Goal: Information Seeking & Learning: Learn about a topic

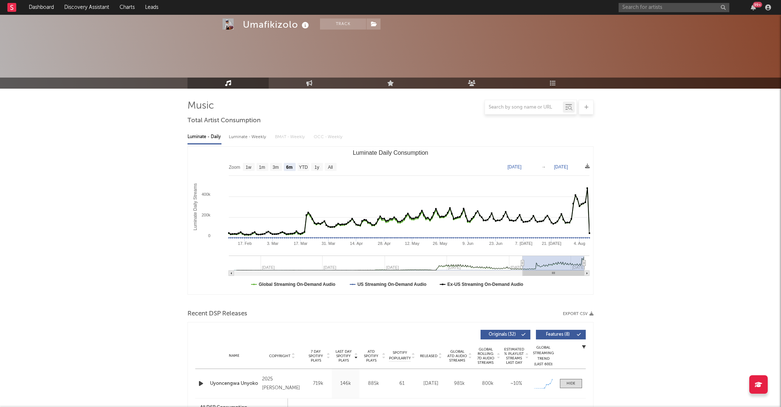
select select "6m"
select select "1w"
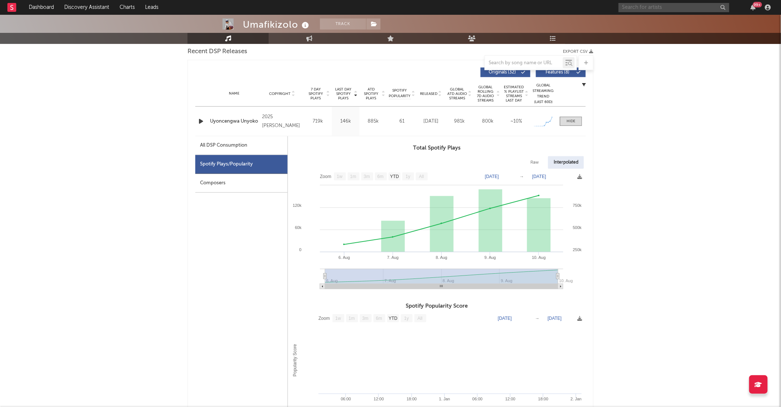
click at [671, 6] on input "text" at bounding box center [674, 7] width 111 height 9
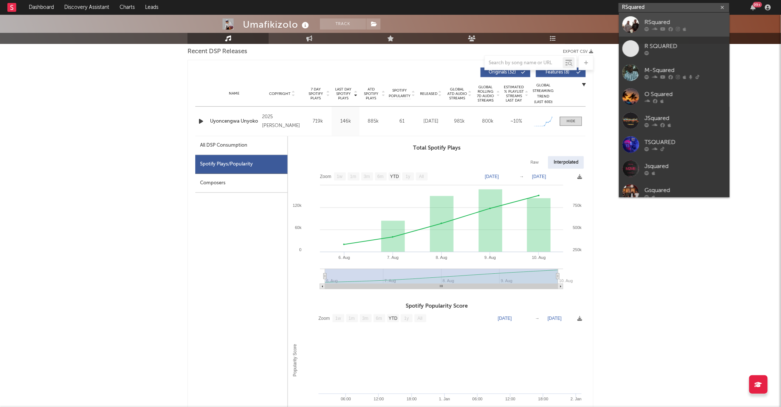
type input "RSquared"
click at [666, 20] on div "RSquared" at bounding box center [685, 22] width 81 height 9
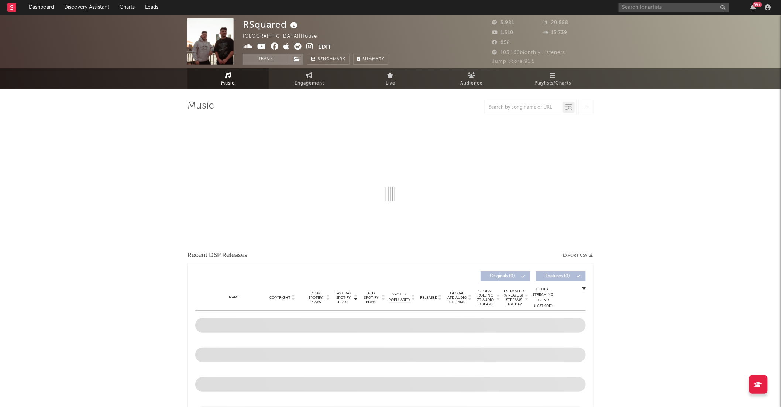
select select "6m"
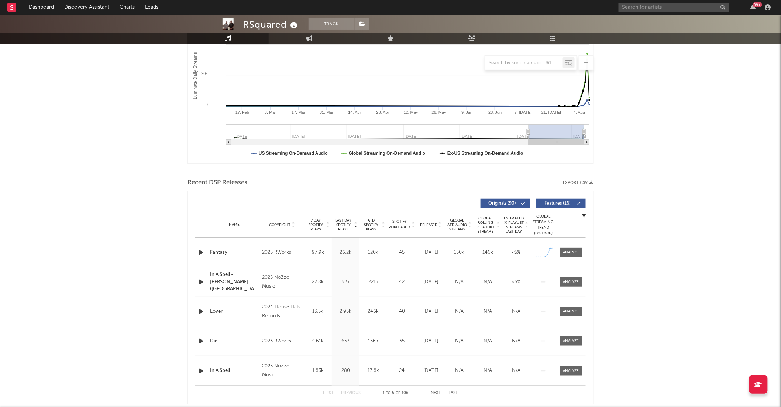
scroll to position [131, 0]
click at [563, 252] on div at bounding box center [571, 253] width 16 height 6
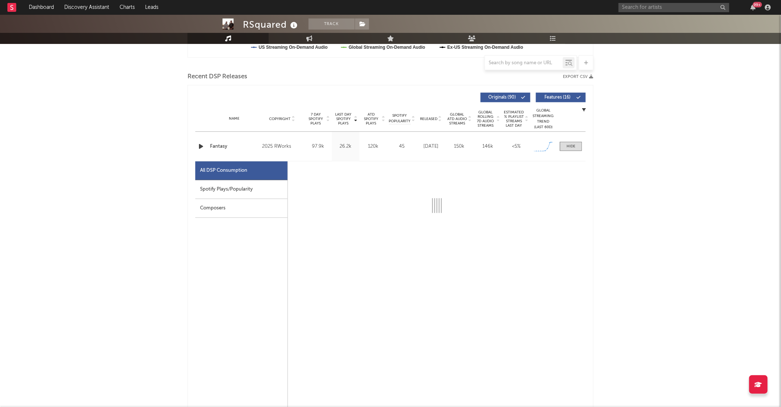
select select "1w"
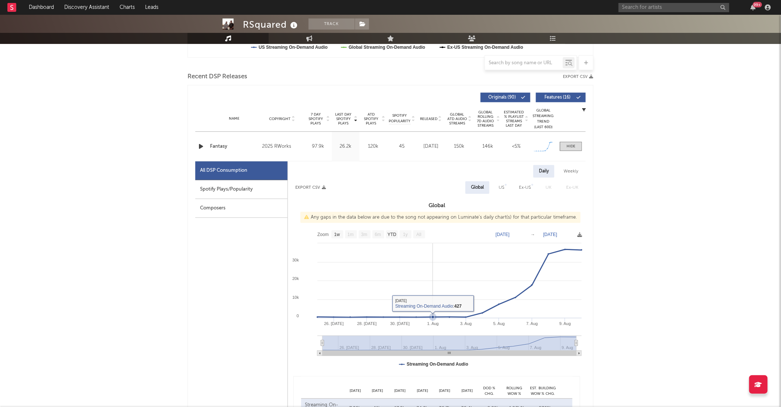
scroll to position [263, 0]
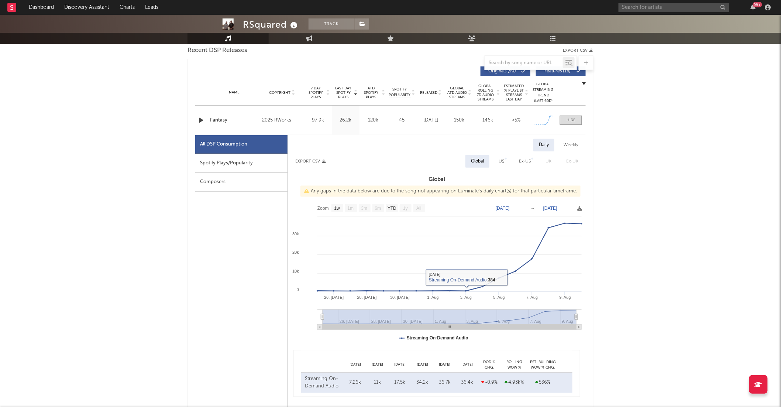
click at [255, 164] on div "Spotify Plays/Popularity" at bounding box center [241, 163] width 92 height 19
select select "1w"
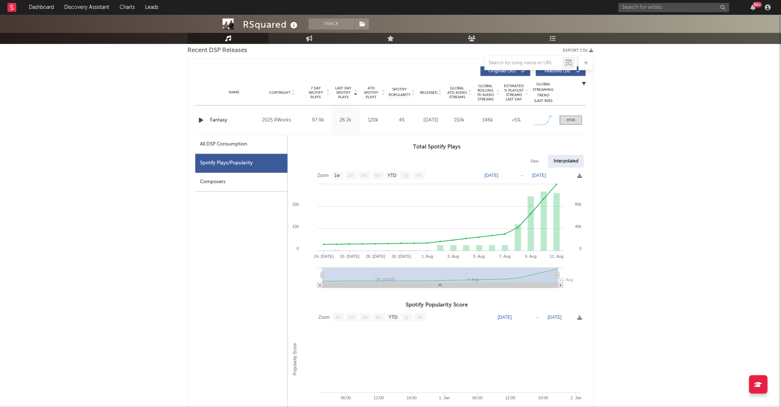
click at [656, 1] on div "99 +" at bounding box center [696, 7] width 155 height 15
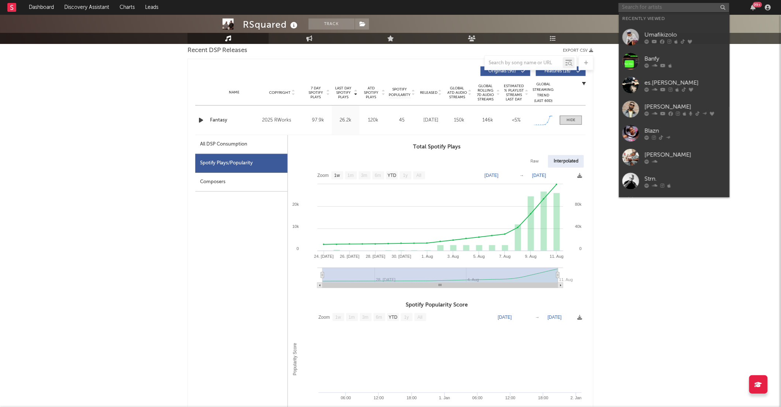
click at [656, 5] on input "text" at bounding box center [674, 7] width 111 height 9
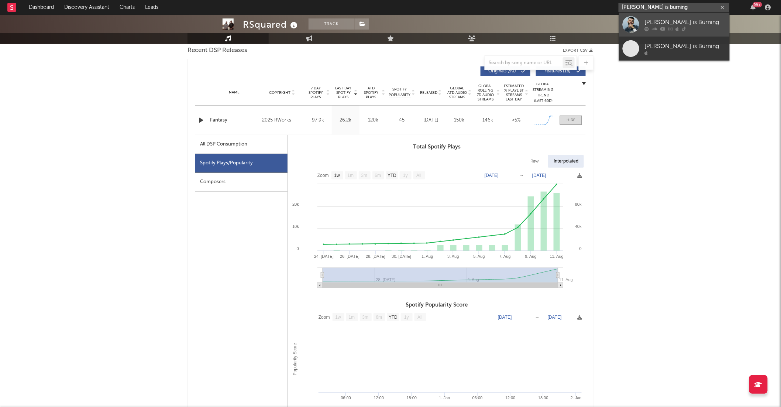
type input "[PERSON_NAME] is burning"
click at [670, 18] on div "[PERSON_NAME] is Burning" at bounding box center [685, 22] width 81 height 9
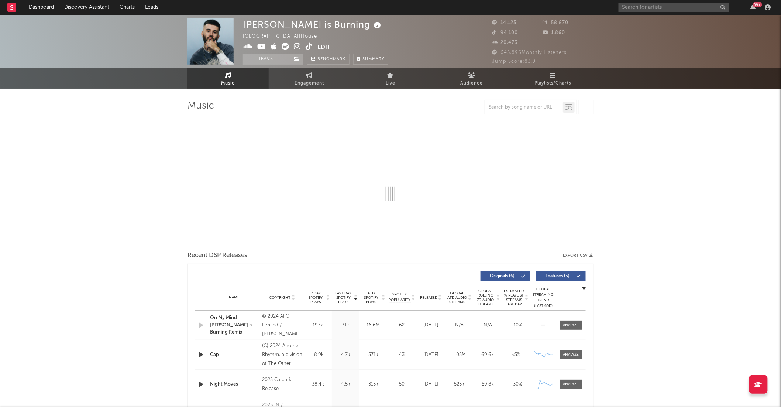
select select "6m"
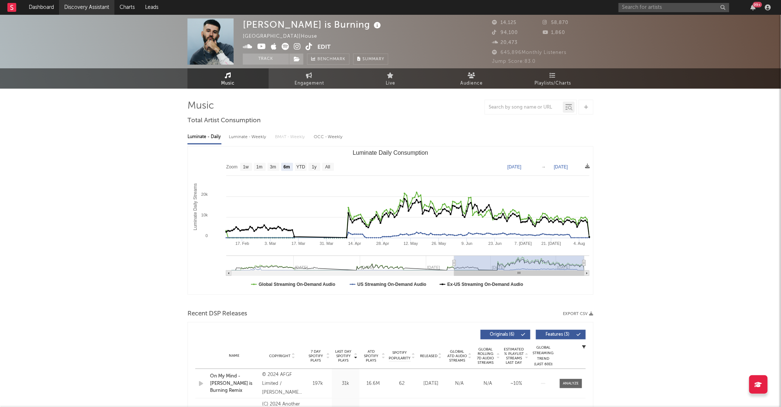
click at [85, 6] on link "Discovery Assistant" at bounding box center [86, 7] width 55 height 15
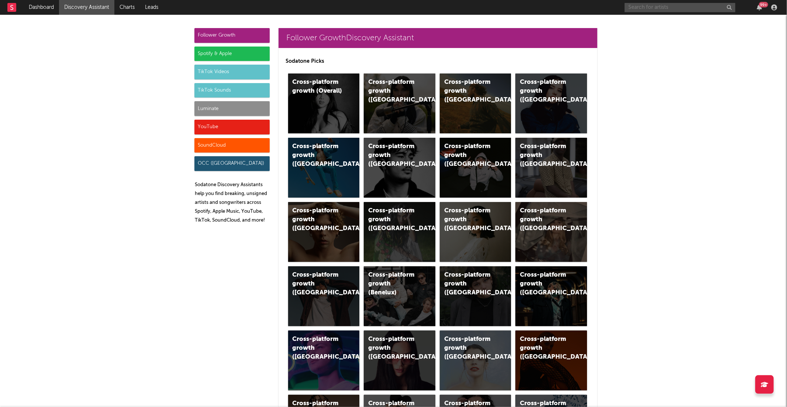
click at [692, 8] on input "text" at bounding box center [680, 7] width 111 height 9
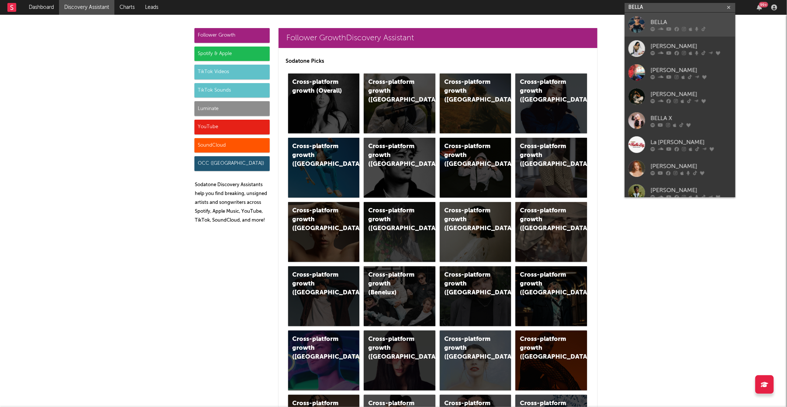
type input "BELLA"
click at [666, 20] on div "BELLA" at bounding box center [691, 22] width 81 height 9
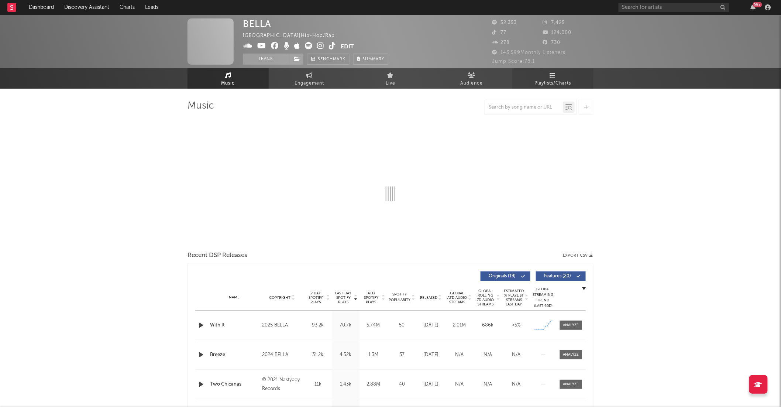
select select "6m"
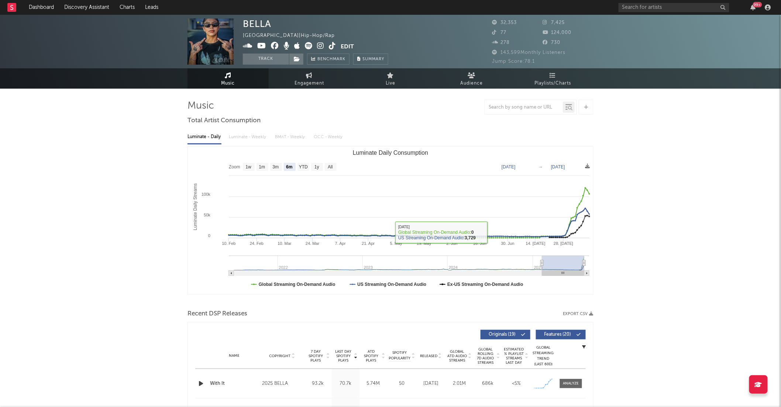
select select "6m"
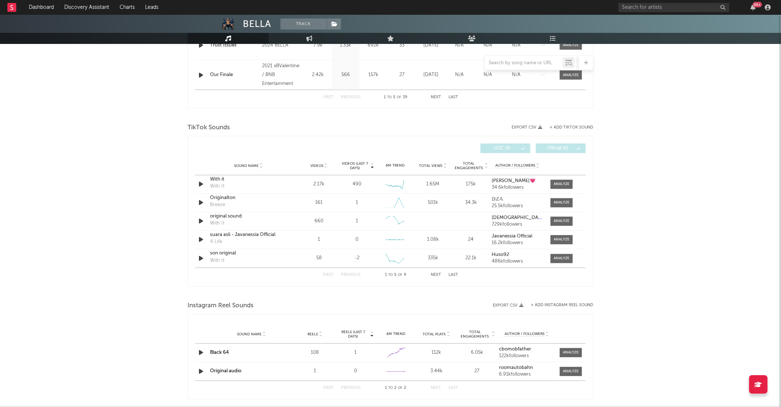
scroll to position [428, 0]
click at [199, 182] on icon "button" at bounding box center [201, 182] width 8 height 9
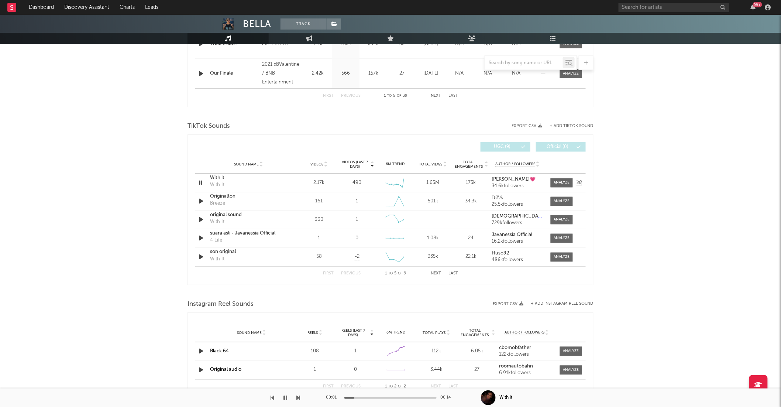
click at [220, 178] on div "With it" at bounding box center [248, 178] width 77 height 7
click at [558, 186] on span at bounding box center [562, 182] width 22 height 9
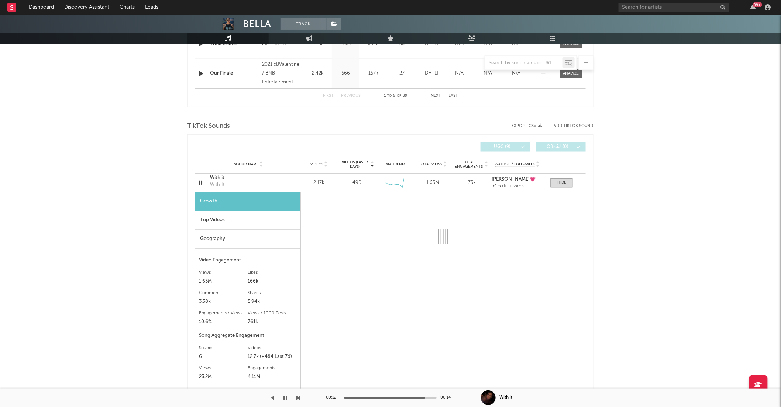
select select "6m"
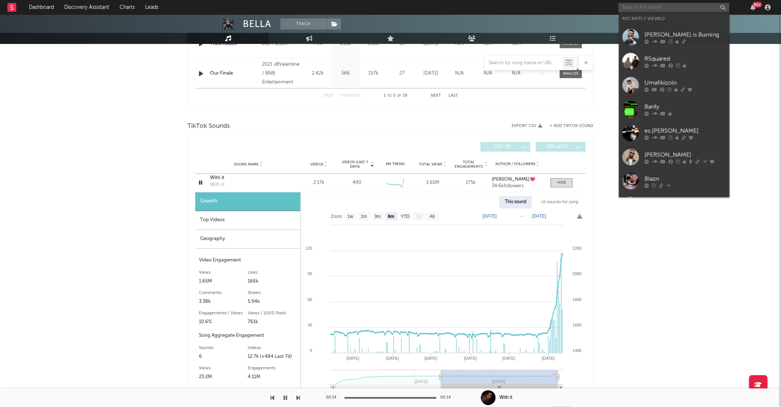
click at [671, 7] on input "text" at bounding box center [674, 7] width 111 height 9
paste input "DJ [PERSON_NAME]"
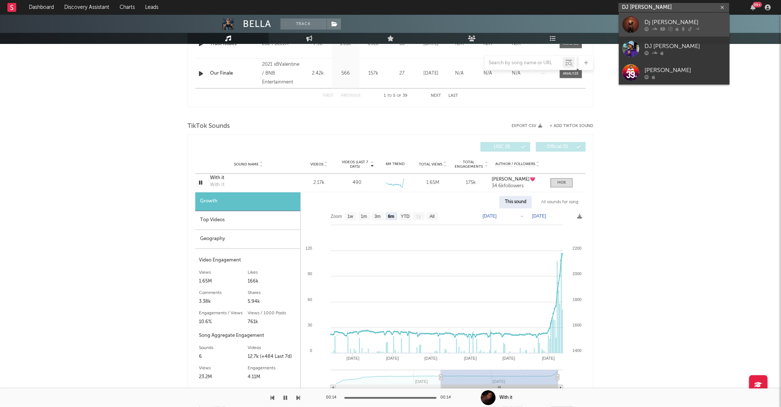
type input "DJ [PERSON_NAME]"
click at [679, 23] on div "Dj [PERSON_NAME]" at bounding box center [685, 22] width 81 height 9
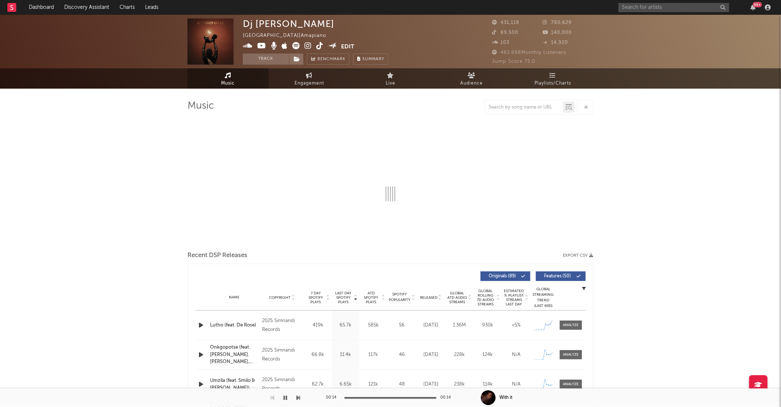
select select "6m"
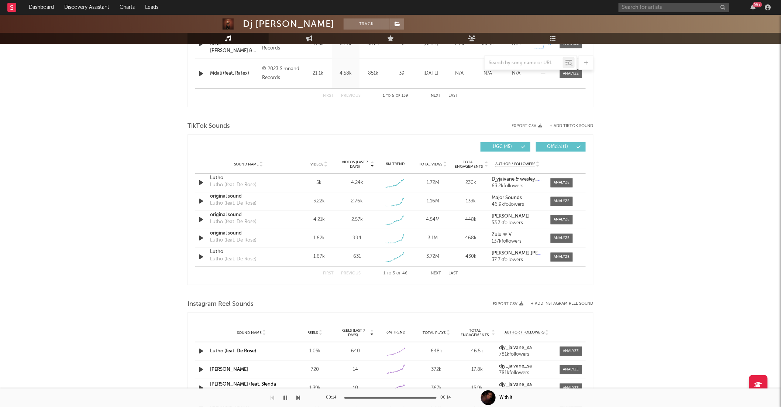
scroll to position [724, 0]
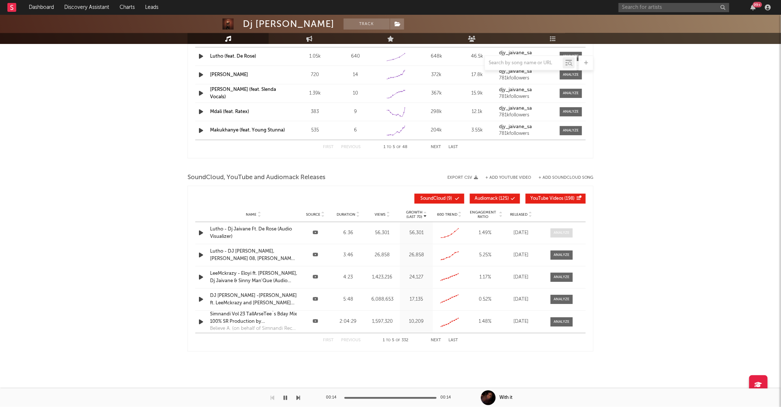
click at [566, 236] on span at bounding box center [562, 232] width 22 height 9
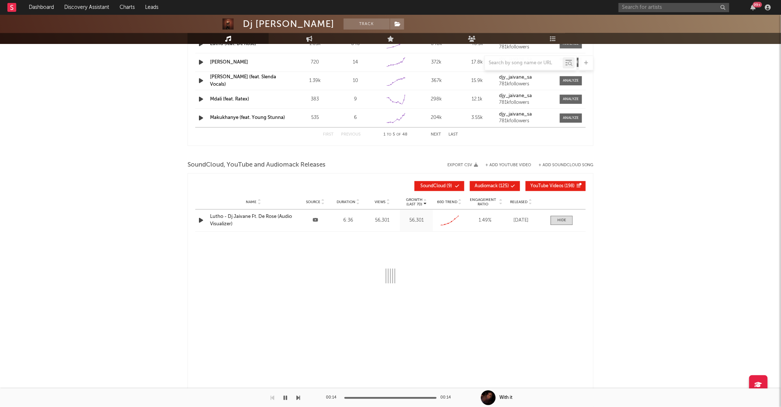
select select "All"
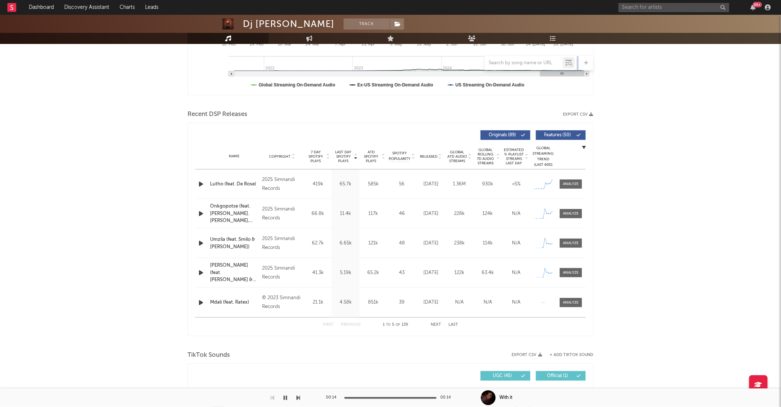
scroll to position [196, 0]
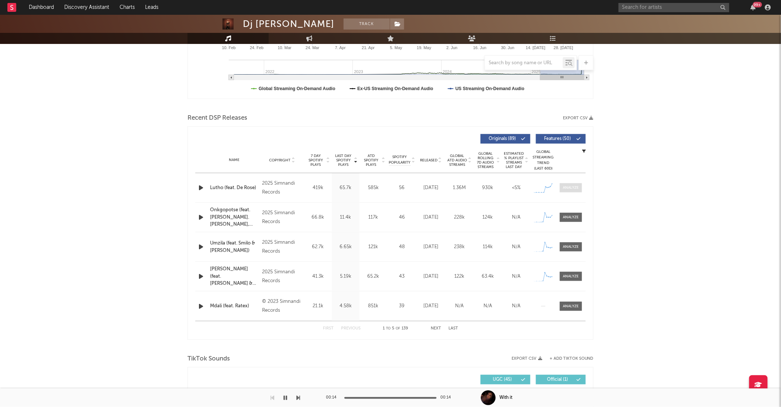
click at [567, 185] on div at bounding box center [571, 188] width 16 height 6
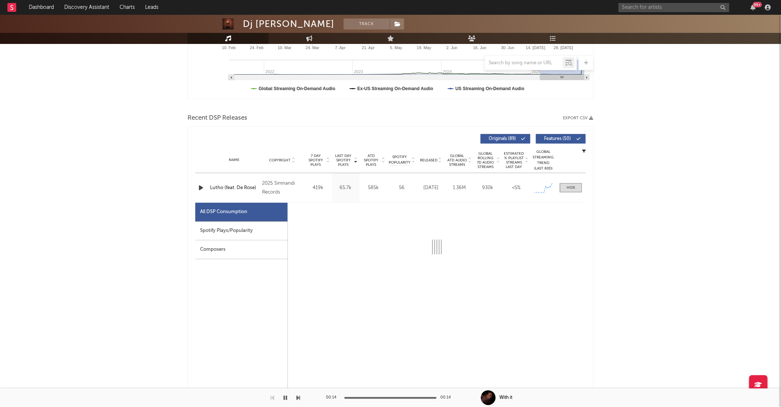
click at [247, 234] on div "Spotify Plays/Popularity" at bounding box center [241, 230] width 92 height 19
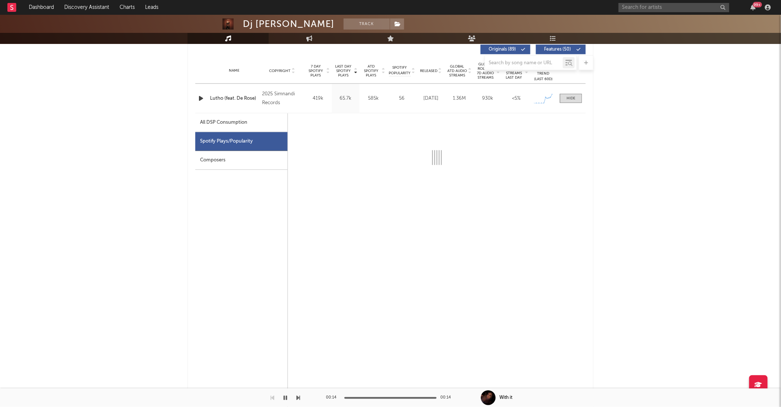
scroll to position [293, 0]
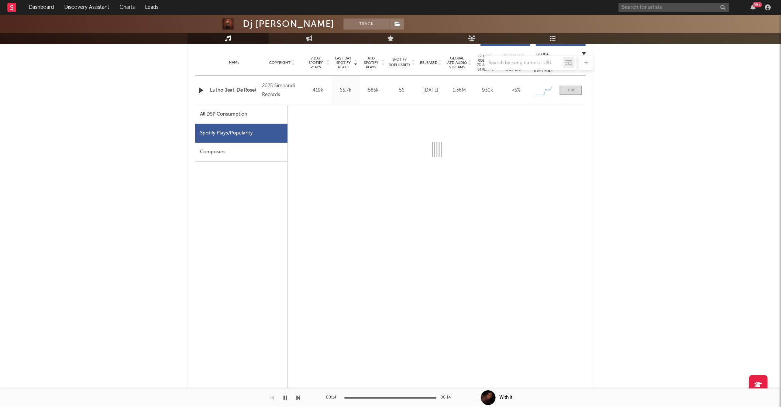
select select "1w"
